Goal: Use online tool/utility: Utilize a website feature to perform a specific function

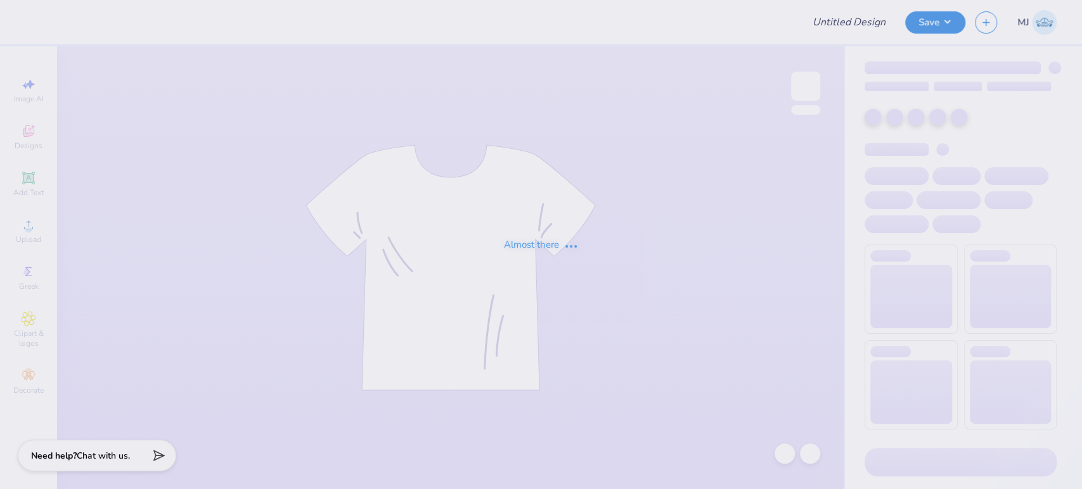
type input "[PERSON_NAME] : [US_STATE][GEOGRAPHIC_DATA]"
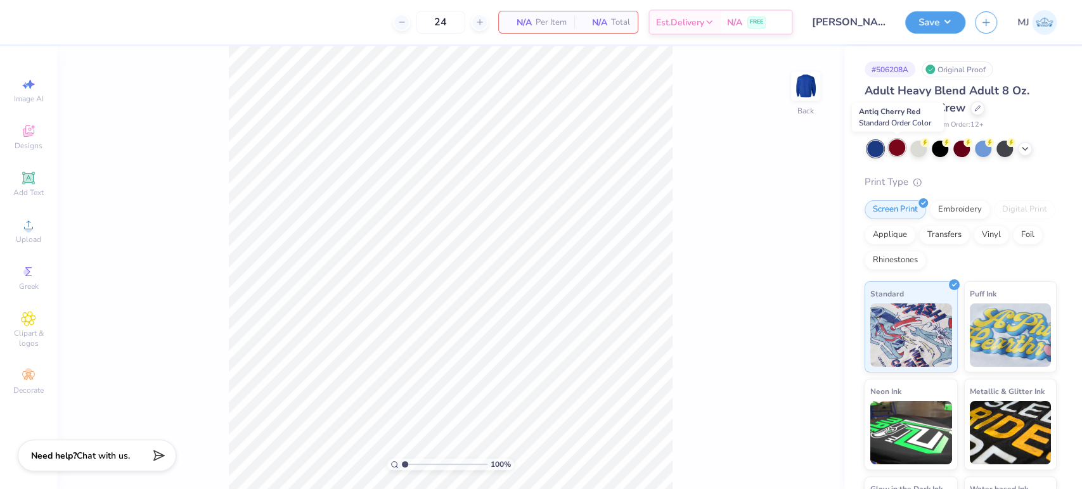
click at [894, 151] on div at bounding box center [896, 147] width 16 height 16
click at [1033, 149] on div at bounding box center [961, 149] width 189 height 16
click at [1026, 149] on icon at bounding box center [1024, 148] width 10 height 10
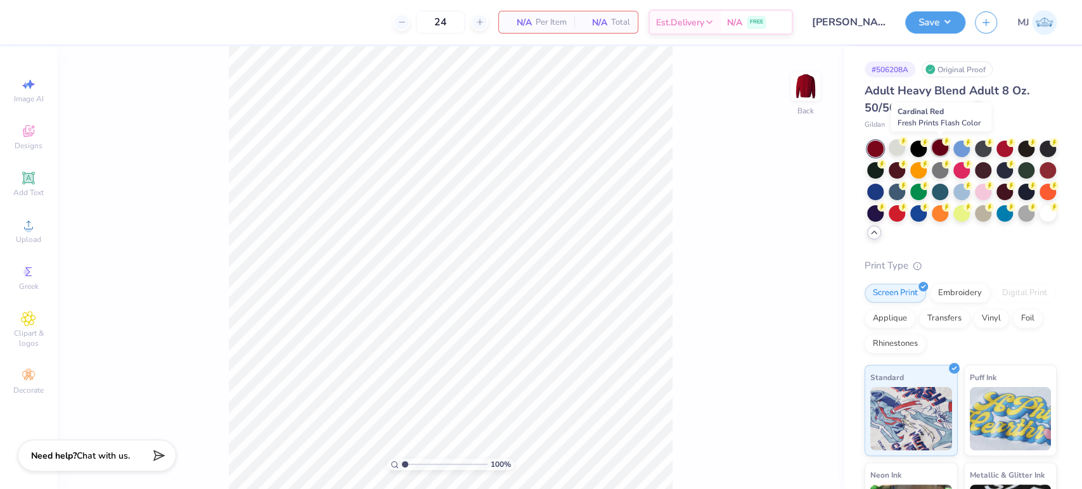
click at [941, 149] on div at bounding box center [939, 147] width 16 height 16
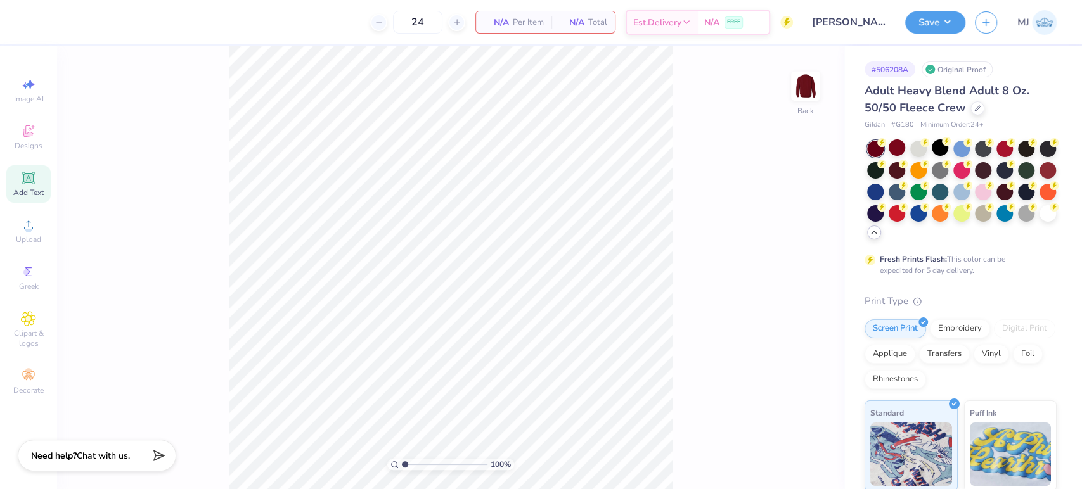
click at [30, 179] on icon at bounding box center [28, 178] width 10 height 10
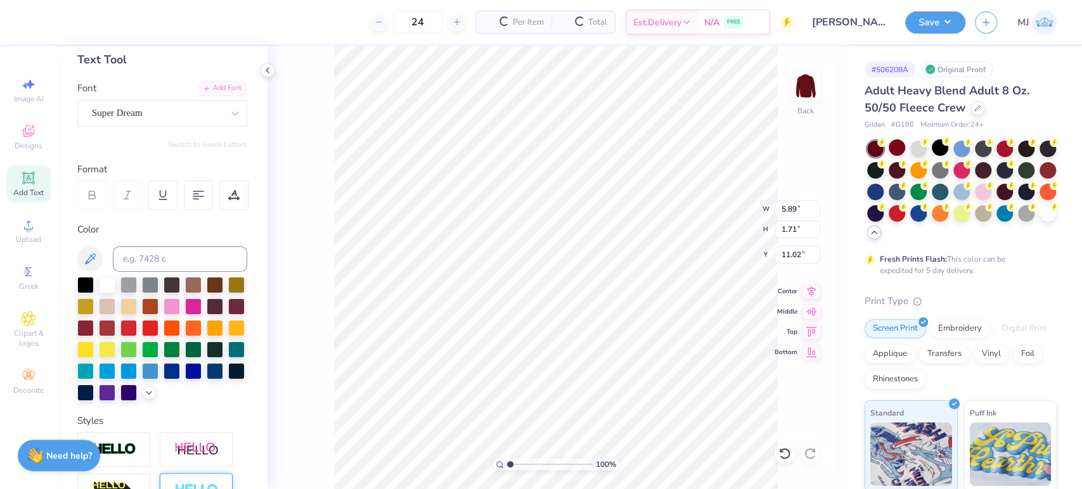
scroll to position [269, 0]
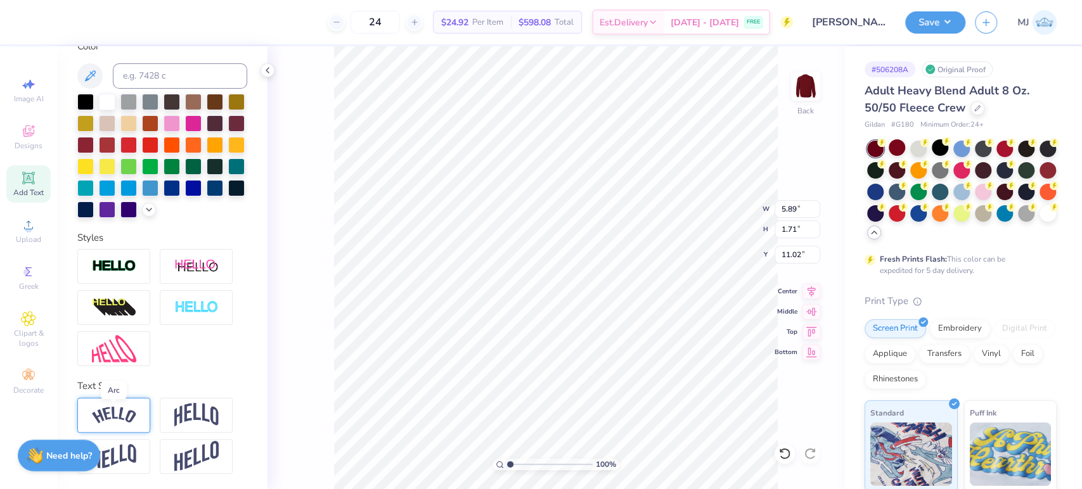
click at [124, 416] on img at bounding box center [114, 415] width 44 height 17
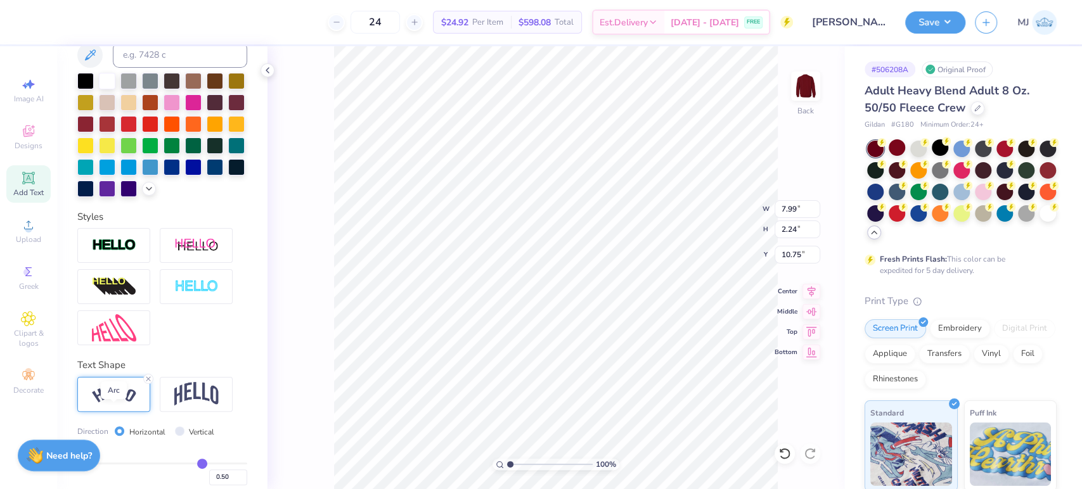
type input "7.99"
type input "2.24"
type input "10.75"
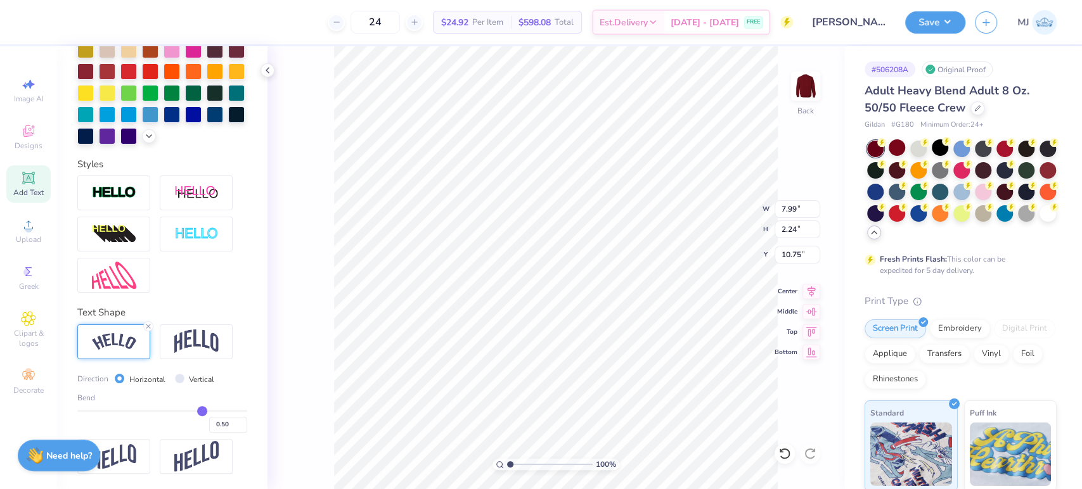
scroll to position [342, 0]
click at [179, 377] on input "Vertical" at bounding box center [180, 379] width 10 height 10
radio input "true"
type input "5.68"
type input "9.11"
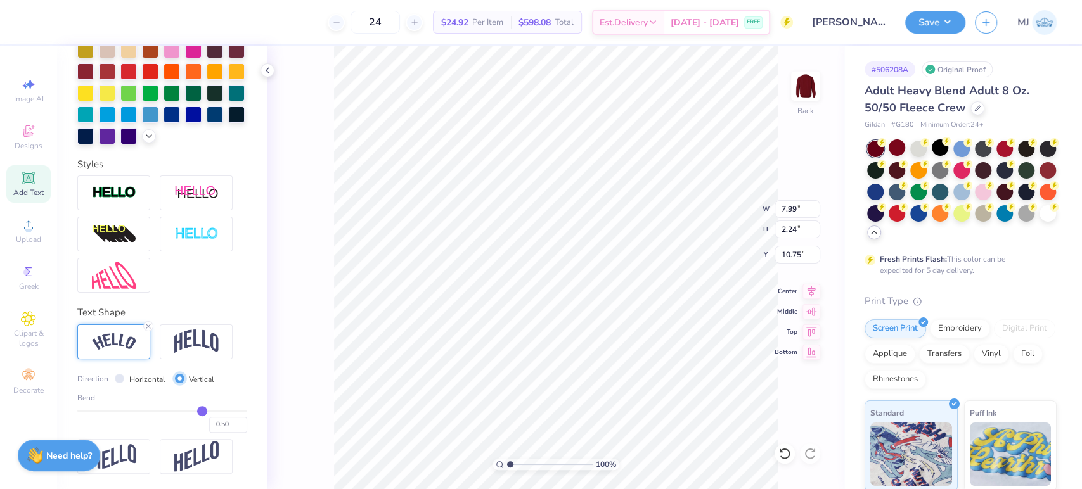
type input "7.32"
click at [121, 376] on input "Horizontal" at bounding box center [120, 379] width 10 height 10
radio input "true"
type input "7.99"
type input "2.24"
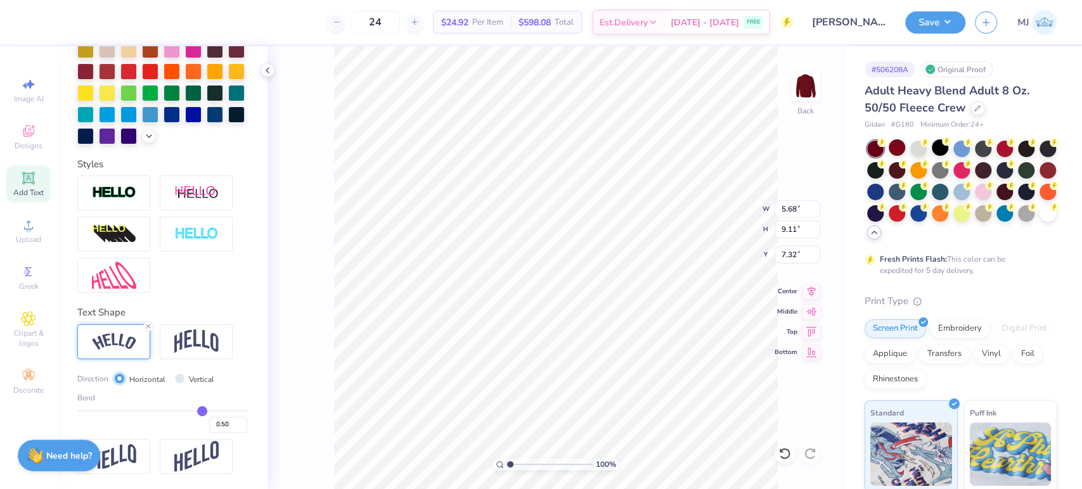
type input "10.75"
click at [135, 406] on div "Bend 0.50" at bounding box center [162, 412] width 170 height 41
click at [112, 404] on div "Bend 0.50" at bounding box center [162, 412] width 170 height 41
click at [188, 354] on div at bounding box center [196, 341] width 73 height 35
type input "5.89"
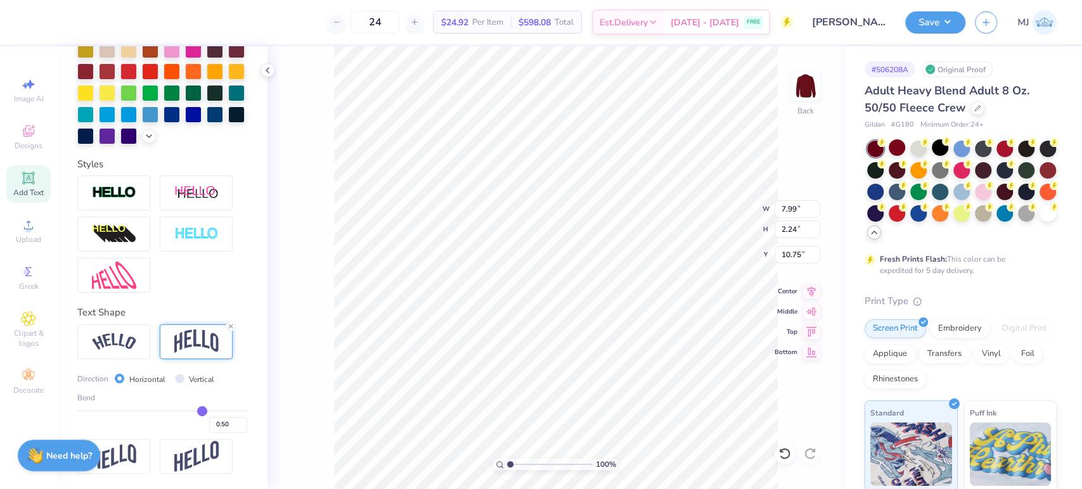
type input "2.43"
type input "10.66"
type input "-0.32"
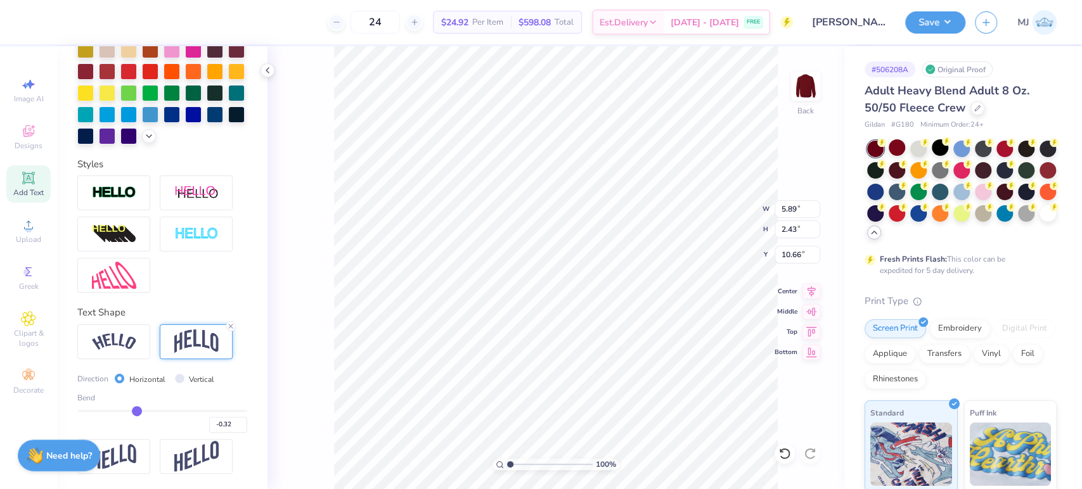
click at [132, 410] on input "range" at bounding box center [162, 411] width 170 height 2
type input "2.28"
type input "10.74"
click at [94, 405] on div "Bend -0.32" at bounding box center [162, 412] width 170 height 41
click at [172, 379] on div "Direction Horizontal Vertical" at bounding box center [150, 379] width 146 height 15
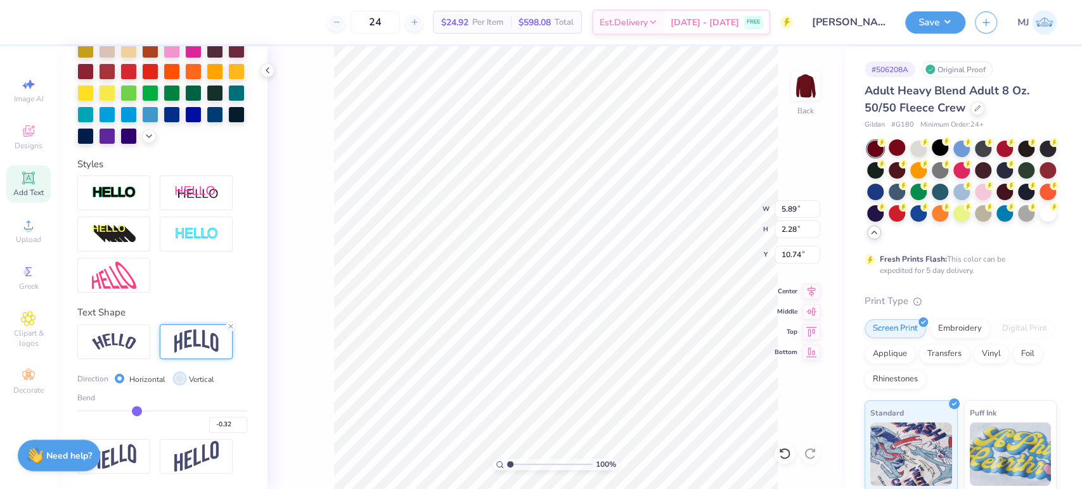
click at [177, 379] on input "Vertical" at bounding box center [180, 379] width 10 height 10
radio input "true"
type input "5.94"
type input "1.71"
type input "11.02"
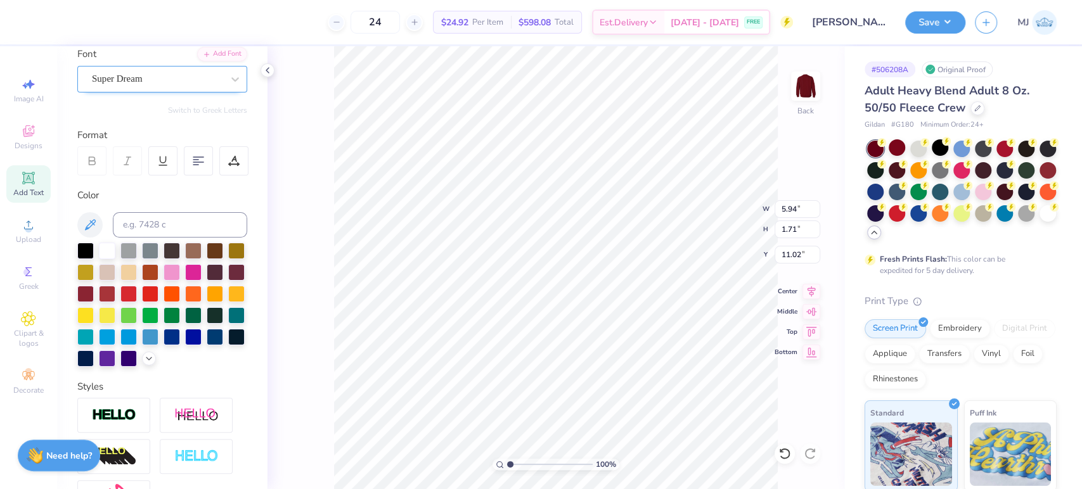
scroll to position [0, 0]
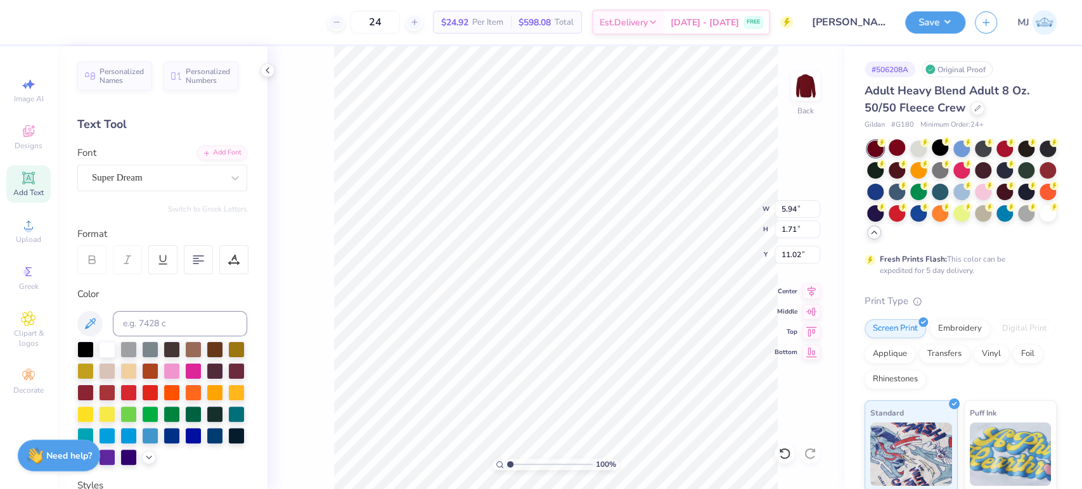
click at [280, 170] on div "100 % Back W 5.94 5.94 " H 1.71 1.71 " Y 11.02 11.02 " Center Middle Top Bottom" at bounding box center [555, 267] width 577 height 443
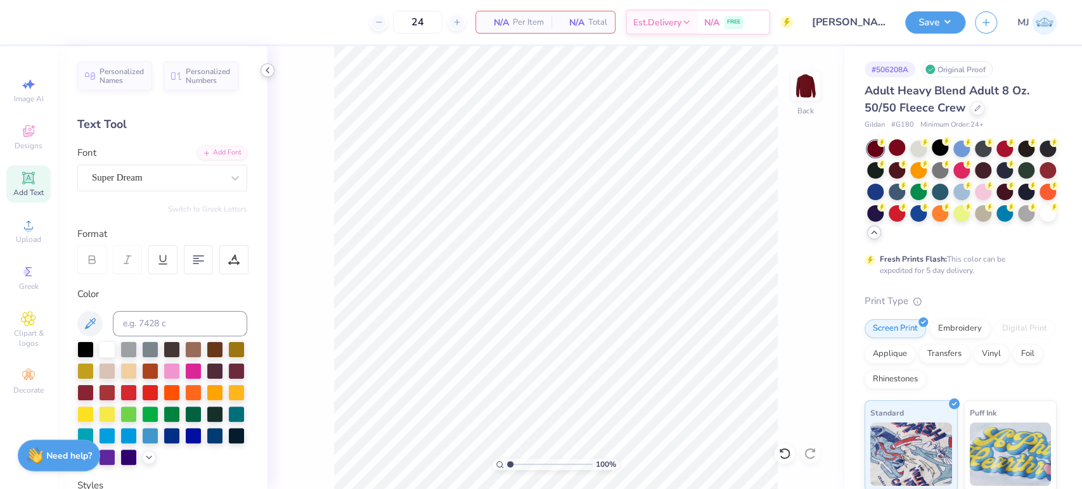
click at [267, 70] on polyline at bounding box center [267, 70] width 3 height 5
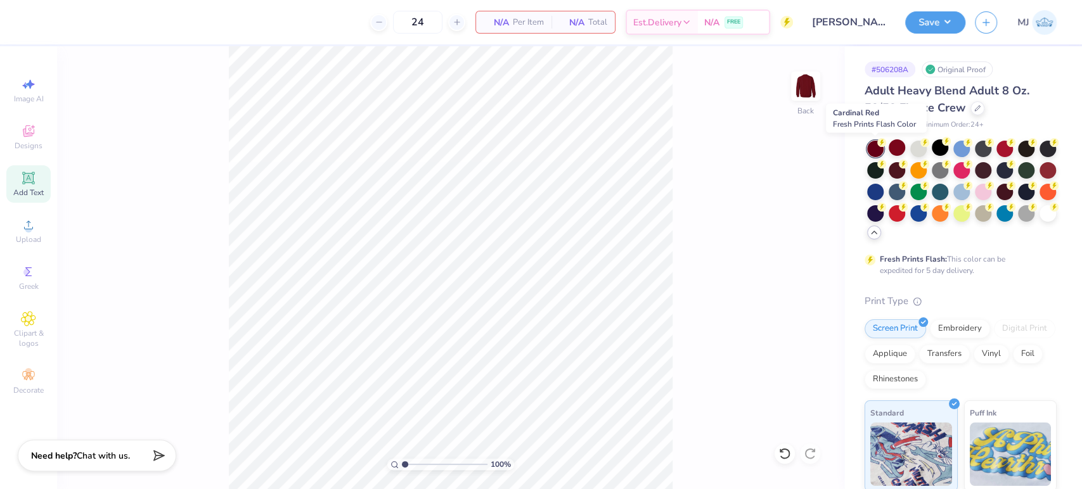
click at [873, 151] on div at bounding box center [875, 149] width 16 height 16
click at [893, 151] on div at bounding box center [896, 147] width 16 height 16
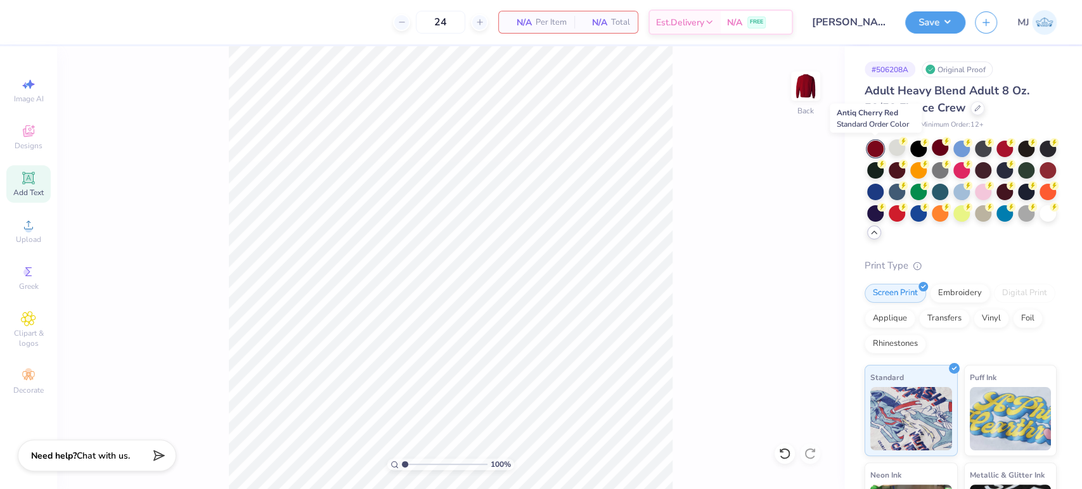
click at [875, 152] on div at bounding box center [875, 149] width 16 height 16
click at [937, 151] on div at bounding box center [939, 147] width 16 height 16
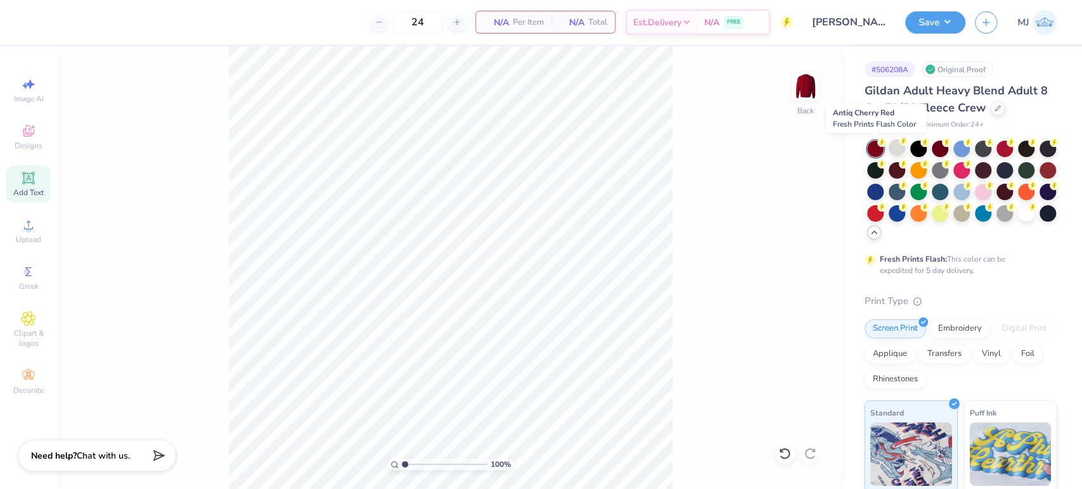
click at [872, 150] on div at bounding box center [875, 149] width 16 height 16
click at [933, 151] on div at bounding box center [939, 147] width 16 height 16
click at [874, 150] on div at bounding box center [875, 149] width 16 height 16
click at [874, 146] on div at bounding box center [875, 149] width 16 height 16
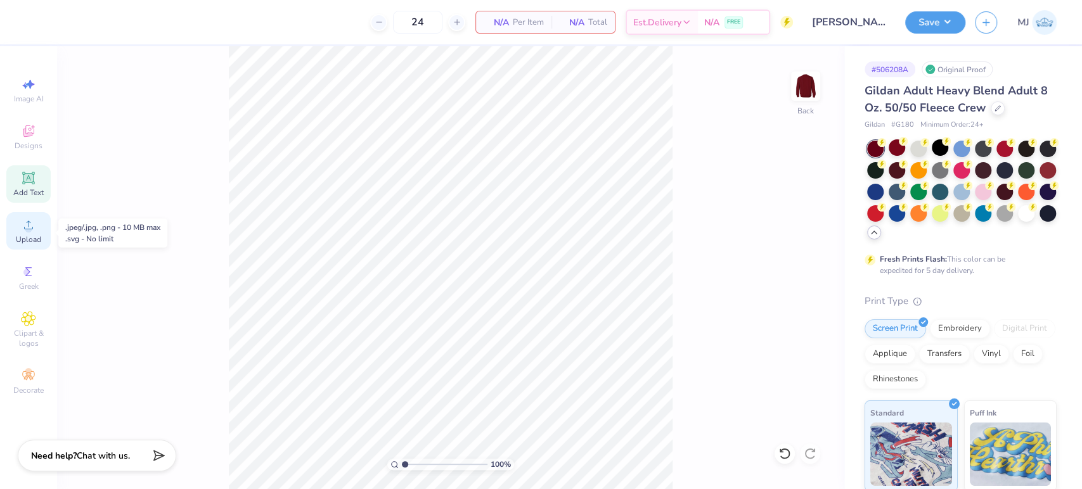
click at [27, 232] on circle at bounding box center [28, 229] width 7 height 7
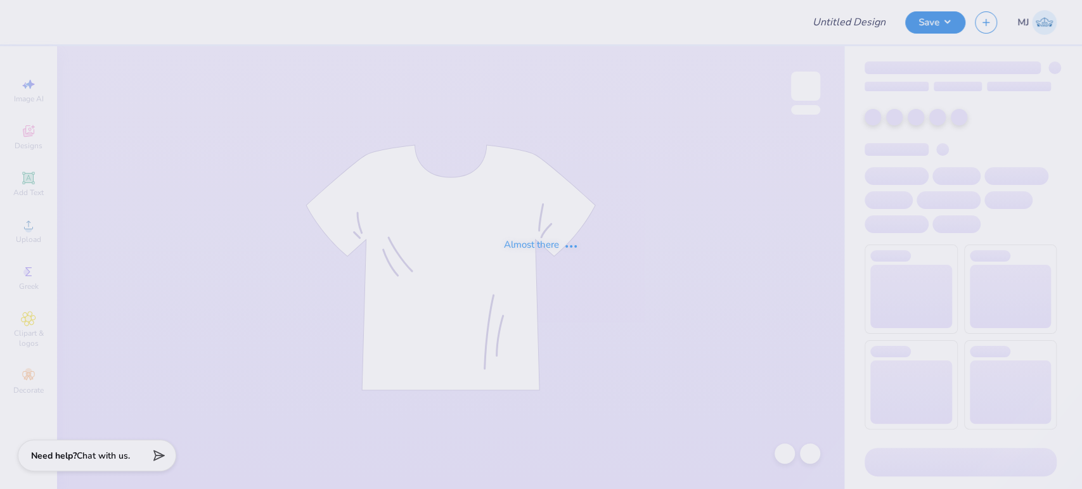
type input "[PERSON_NAME] : [US_STATE][GEOGRAPHIC_DATA]"
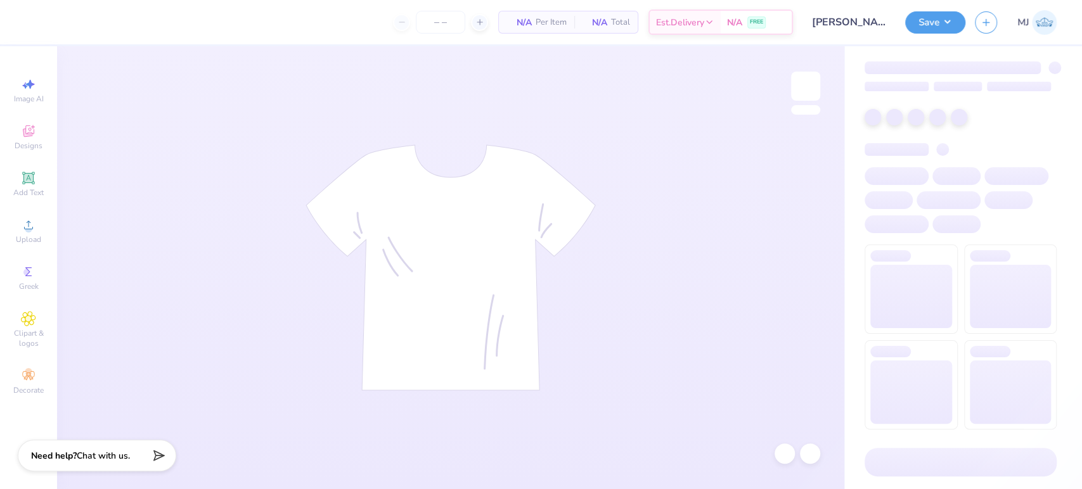
type input "24"
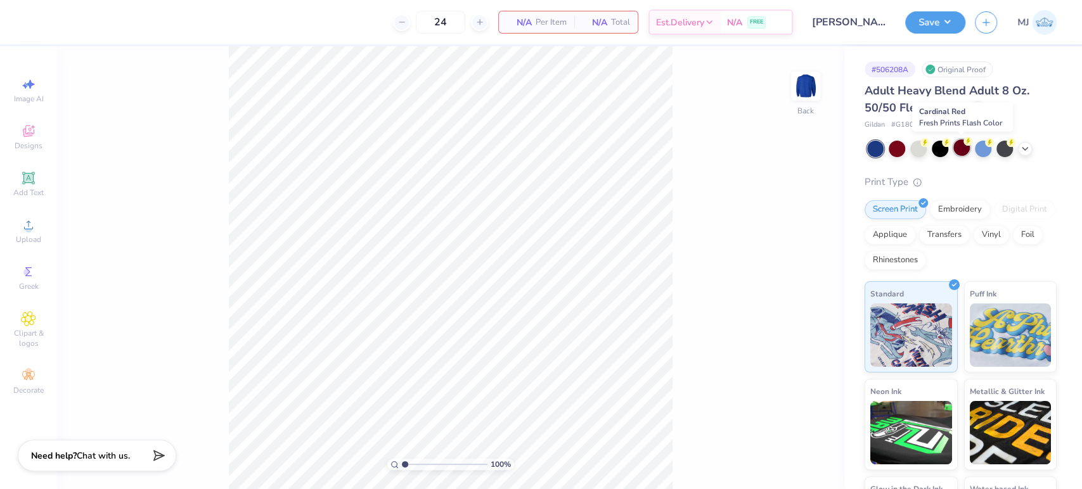
click at [963, 151] on div at bounding box center [961, 147] width 16 height 16
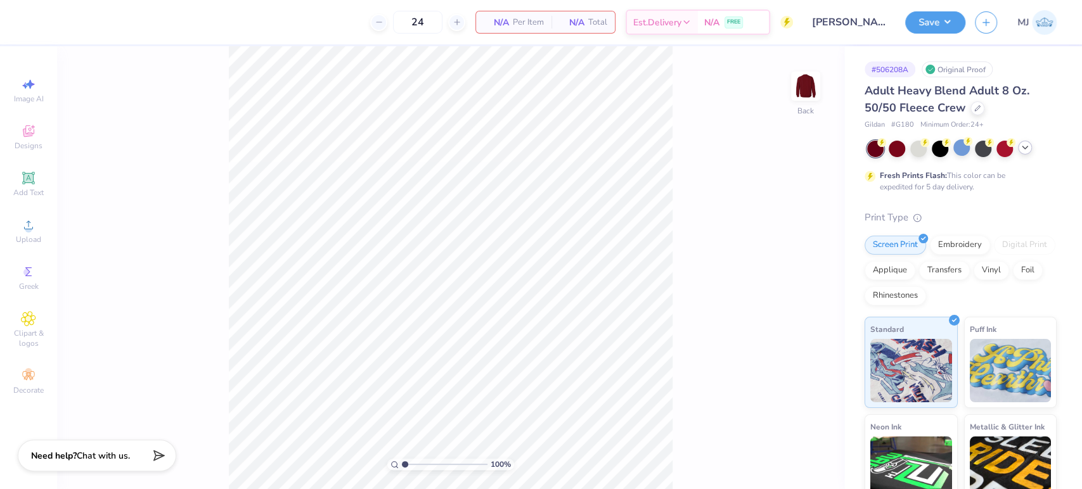
click at [1018, 146] on div at bounding box center [1025, 148] width 14 height 14
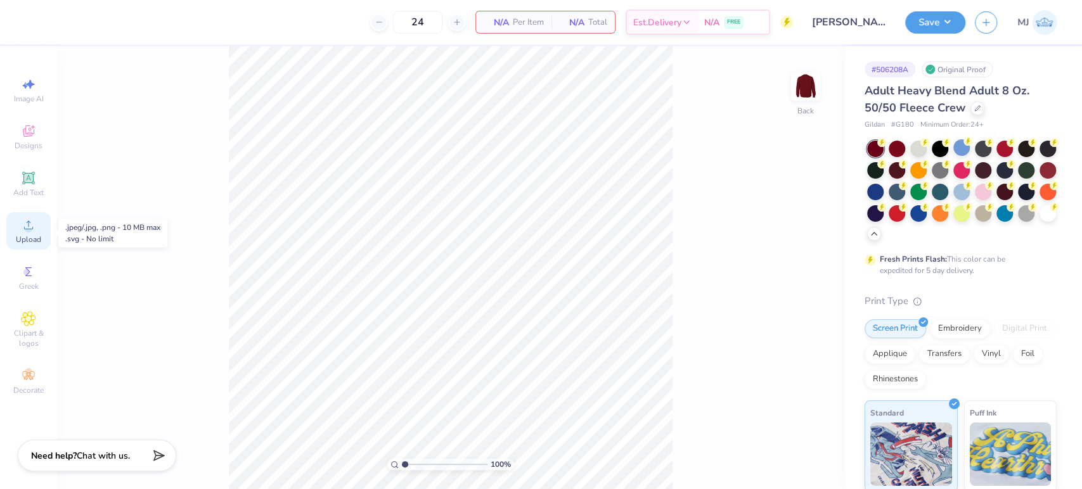
click at [30, 232] on circle at bounding box center [28, 229] width 7 height 7
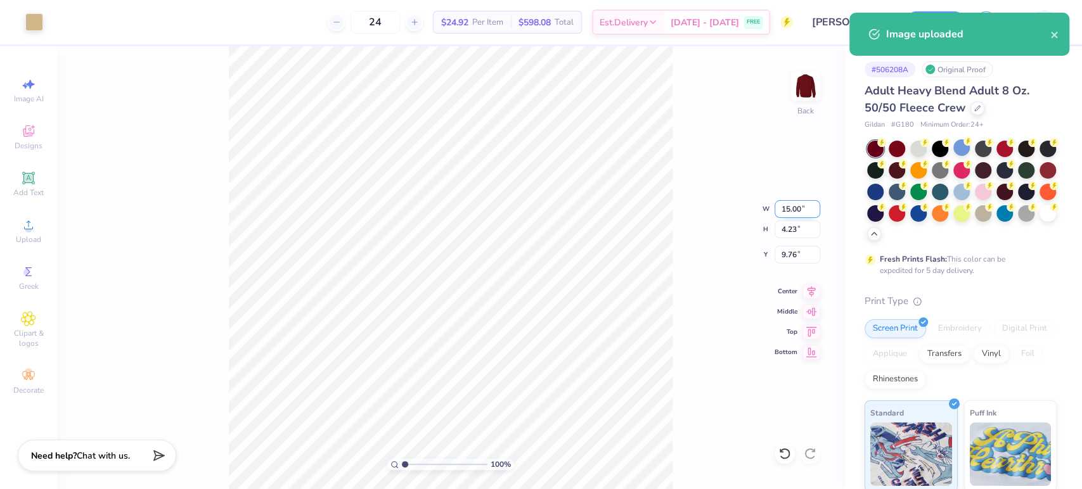
click at [784, 211] on input "15.00" at bounding box center [797, 209] width 46 height 18
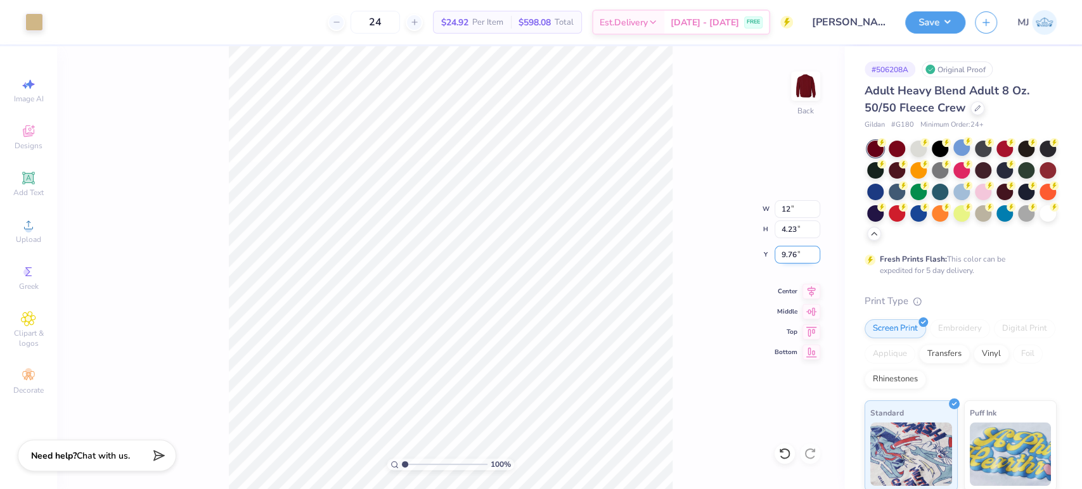
type input "12.00"
type input "3.38"
click at [786, 253] on input "10.18" at bounding box center [797, 255] width 46 height 18
type input "3.00"
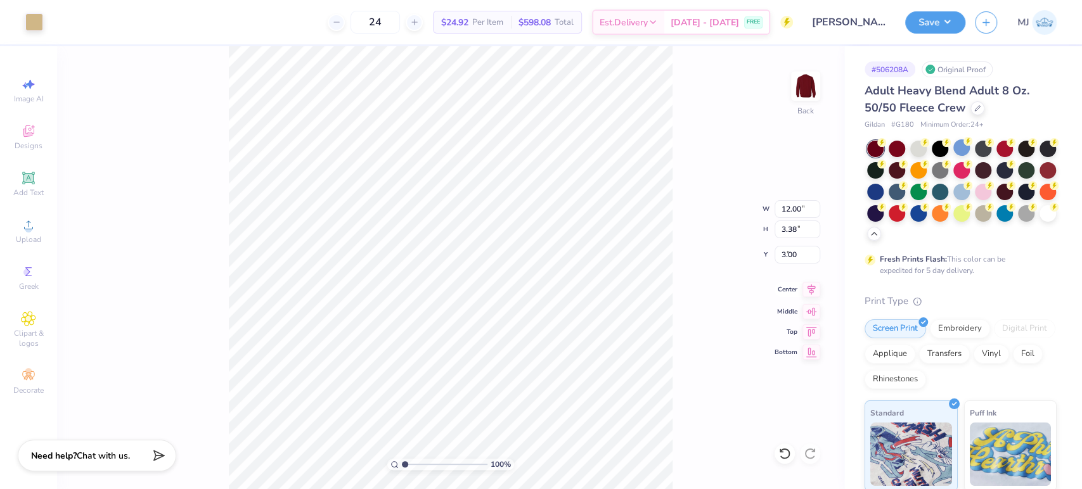
click at [810, 290] on icon at bounding box center [811, 289] width 8 height 11
click at [954, 24] on button "Save" at bounding box center [935, 21] width 60 height 22
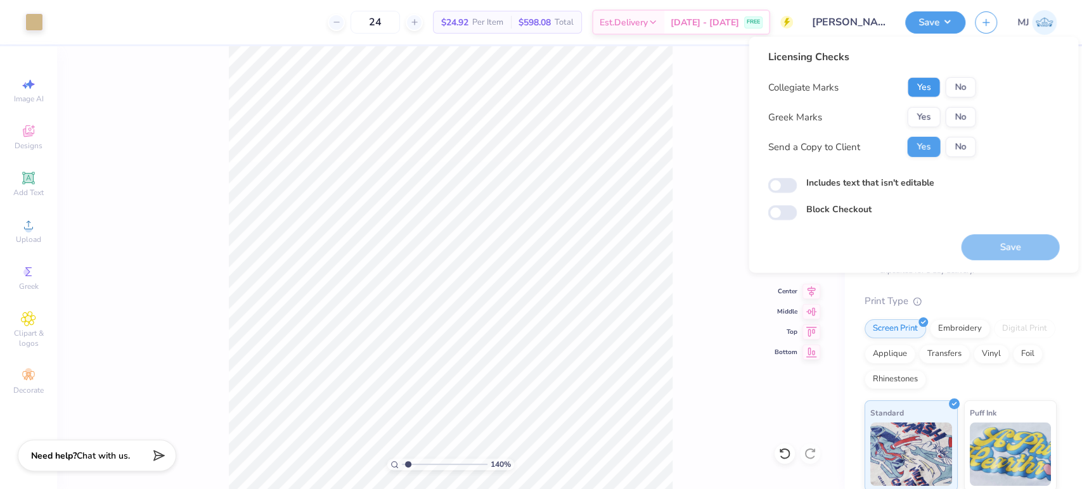
click at [930, 86] on button "Yes" at bounding box center [923, 87] width 33 height 20
click at [959, 115] on button "No" at bounding box center [960, 117] width 30 height 20
type input "1.39584520175184"
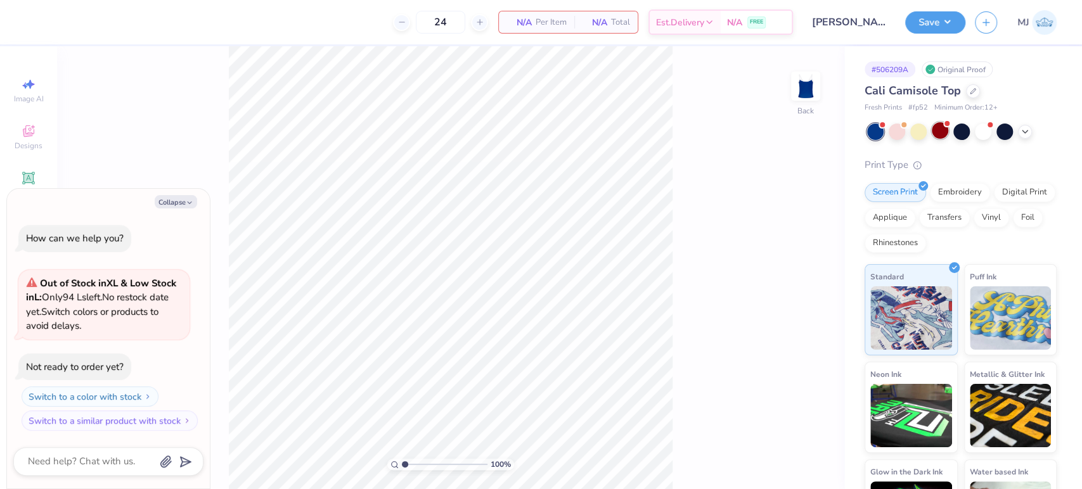
click at [936, 134] on div at bounding box center [939, 130] width 16 height 16
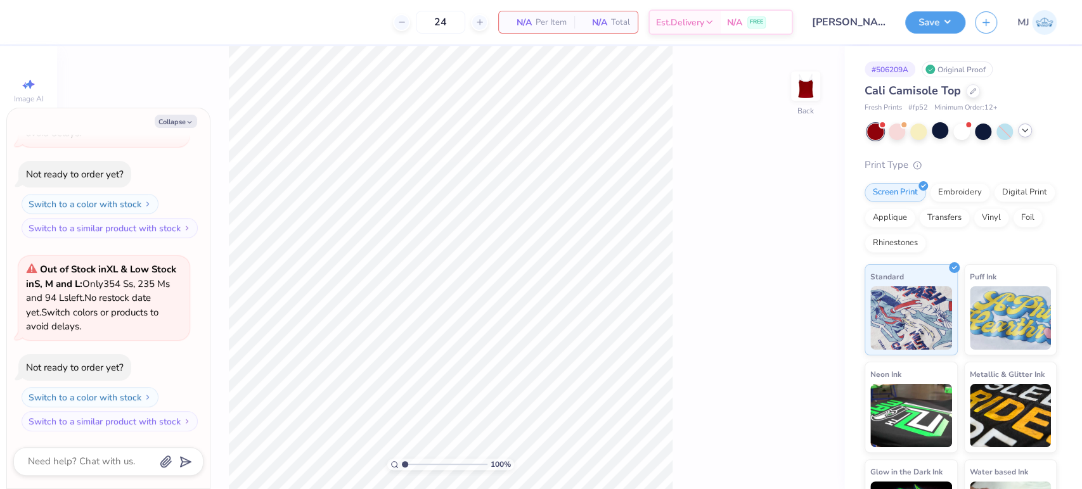
click at [1027, 131] on icon at bounding box center [1024, 130] width 10 height 10
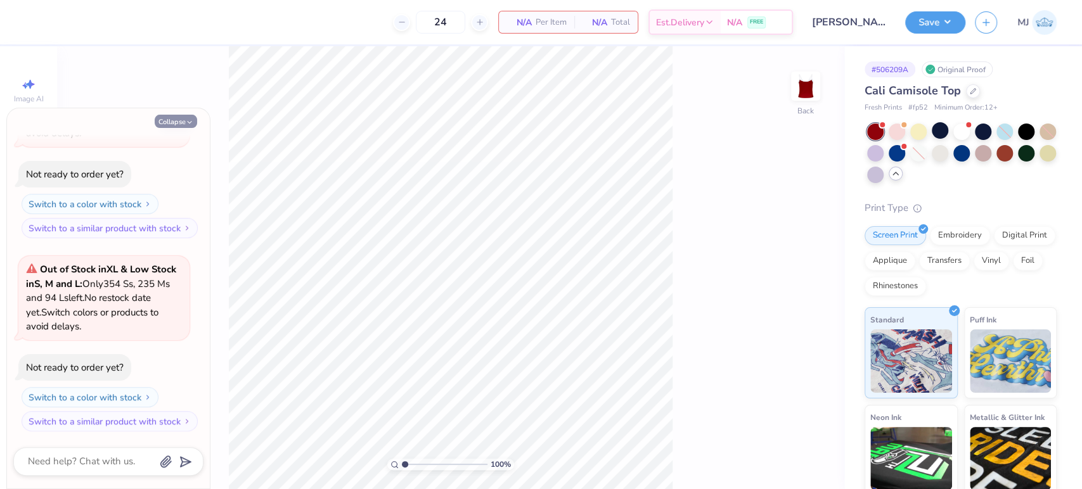
click at [184, 118] on button "Collapse" at bounding box center [176, 121] width 42 height 13
type textarea "x"
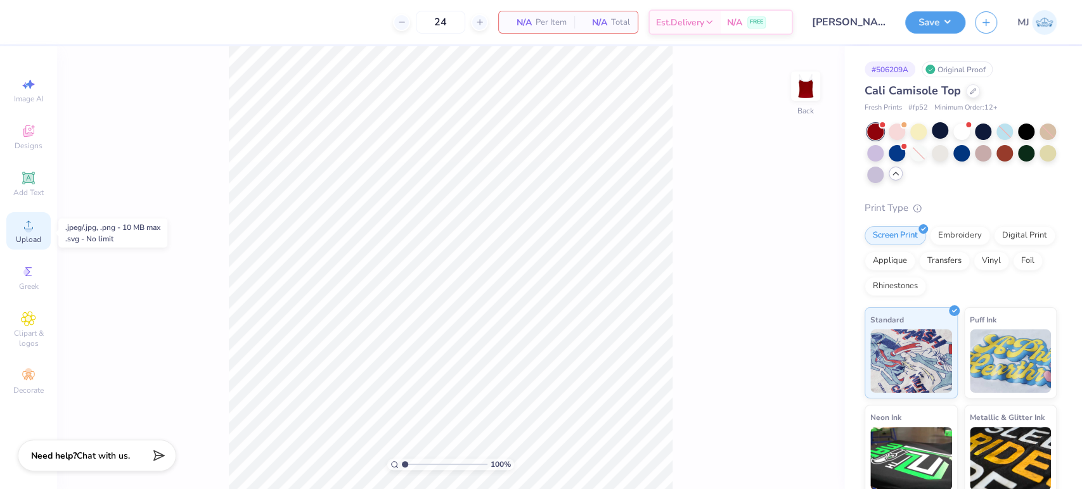
click at [23, 237] on span "Upload" at bounding box center [28, 239] width 25 height 10
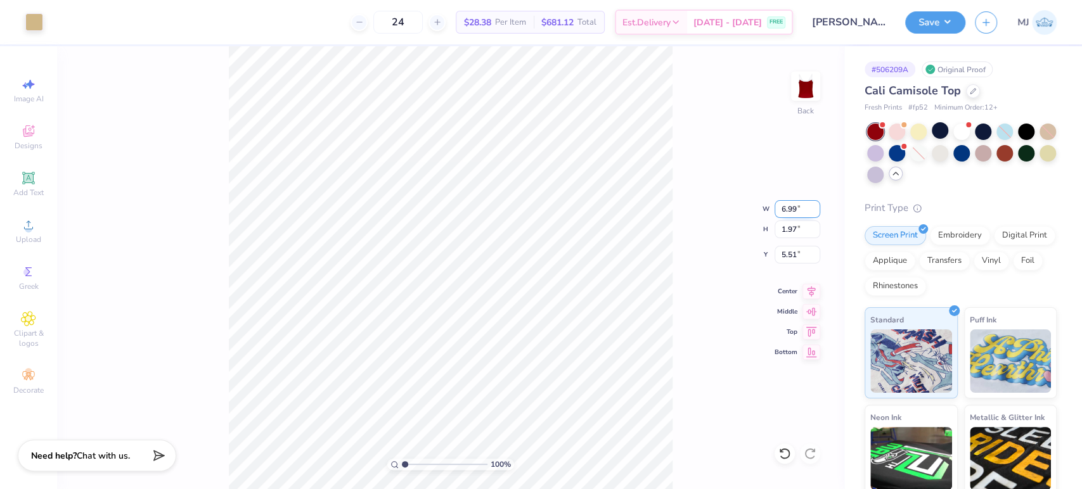
click at [793, 210] on input "6.99" at bounding box center [797, 209] width 46 height 18
drag, startPoint x: 793, startPoint y: 210, endPoint x: 810, endPoint y: 218, distance: 18.4
click at [796, 210] on input "6.99" at bounding box center [797, 209] width 46 height 18
type input "7.00"
click at [789, 256] on input "5.51" at bounding box center [797, 255] width 46 height 18
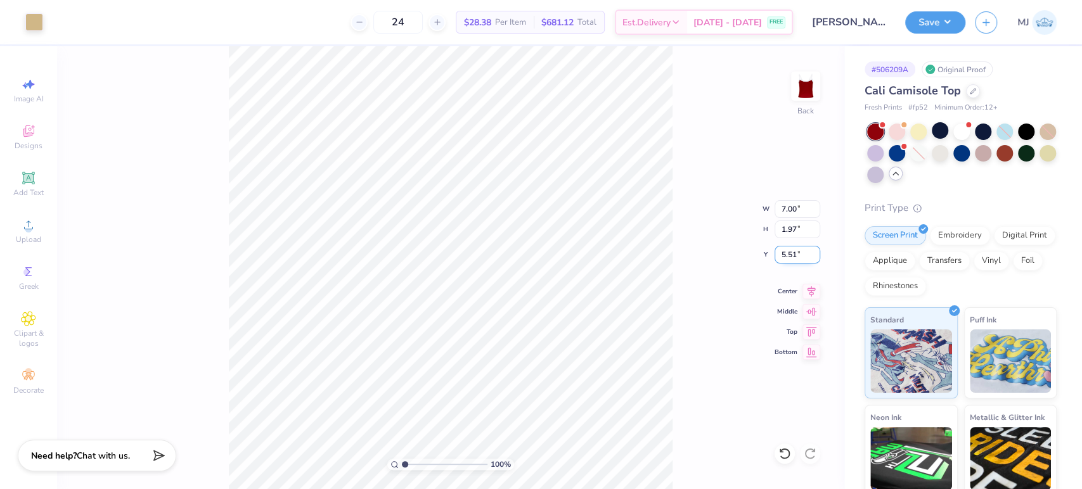
click at [789, 255] on input "5.51" at bounding box center [797, 255] width 46 height 18
type input "3.00"
click at [807, 290] on icon at bounding box center [811, 289] width 18 height 15
click at [694, 262] on div "100 % Back W 7.00 7.00 " H 1.97 1.97 " Y 3.00 3.00 " Center Middle Top Bottom" at bounding box center [450, 267] width 787 height 443
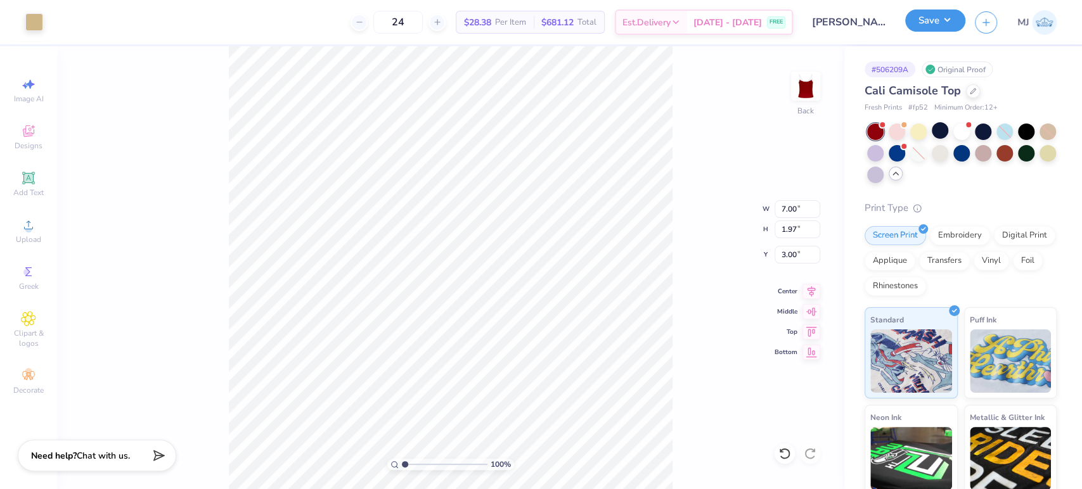
click at [953, 15] on button "Save" at bounding box center [935, 21] width 60 height 22
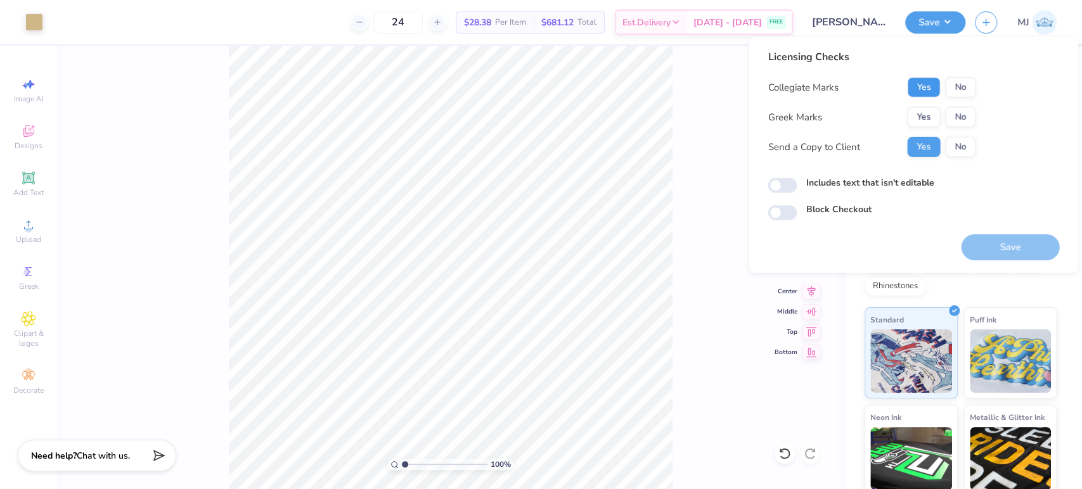
click at [925, 82] on button "Yes" at bounding box center [923, 87] width 33 height 20
click at [956, 112] on button "No" at bounding box center [960, 117] width 30 height 20
